Goal: Manage account settings

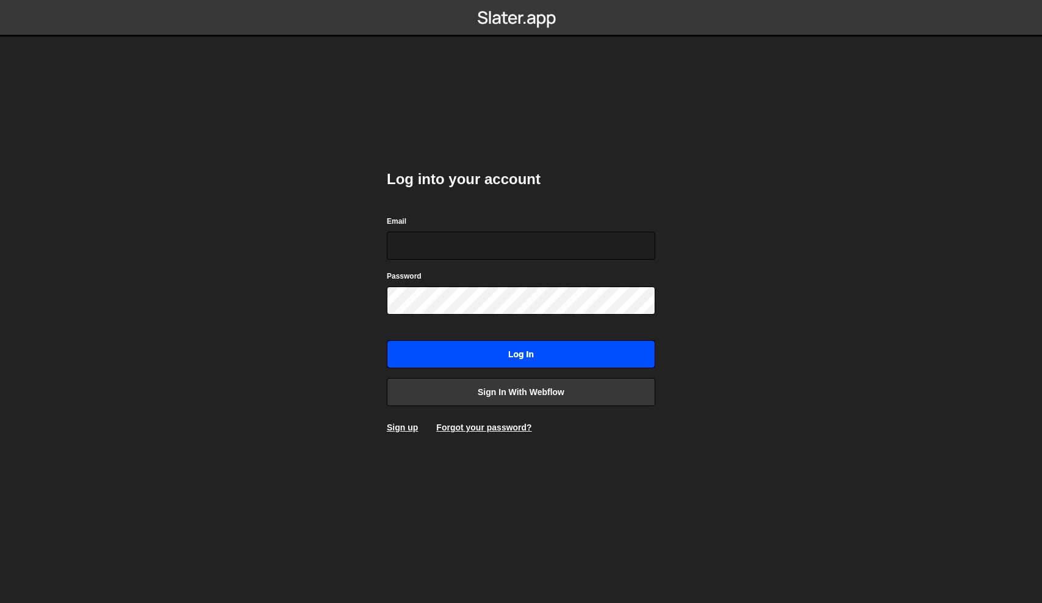
type input "[EMAIL_ADDRESS][DOMAIN_NAME]"
click at [548, 353] on input "Log in" at bounding box center [521, 354] width 268 height 28
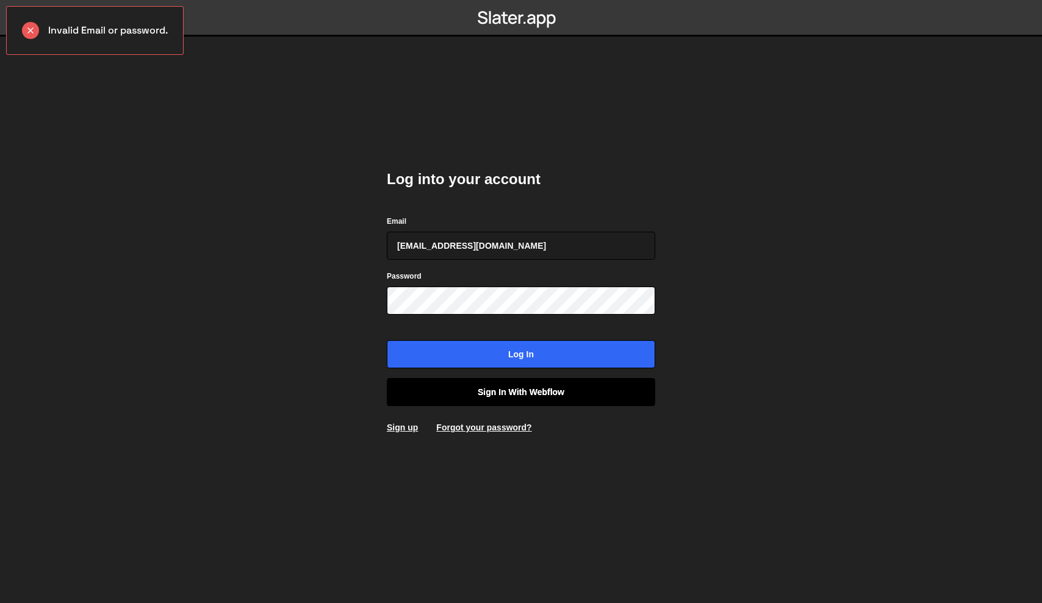
click at [569, 390] on link "Sign in with Webflow" at bounding box center [521, 392] width 268 height 28
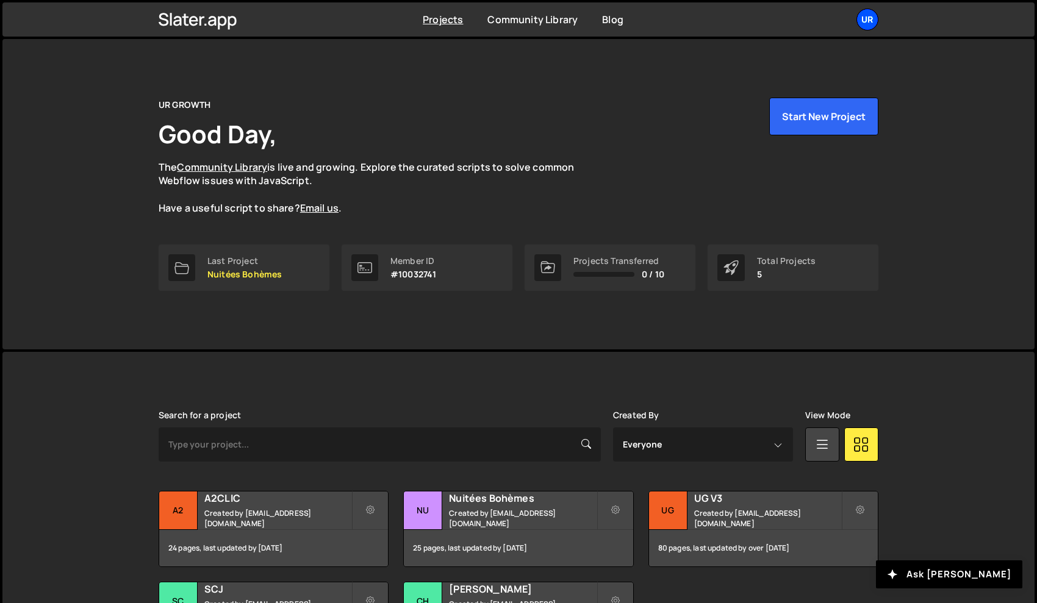
click at [871, 17] on div "UR" at bounding box center [867, 20] width 22 height 22
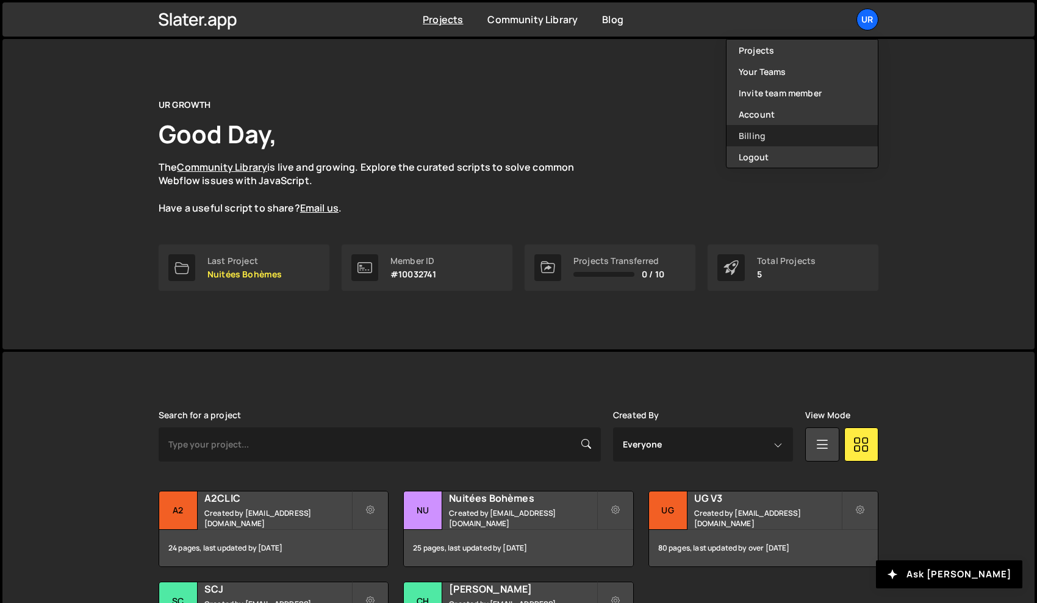
click at [771, 132] on link "Billing" at bounding box center [802, 135] width 151 height 21
